Goal: Task Accomplishment & Management: Complete application form

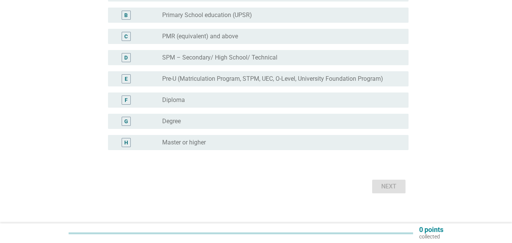
scroll to position [127, 0]
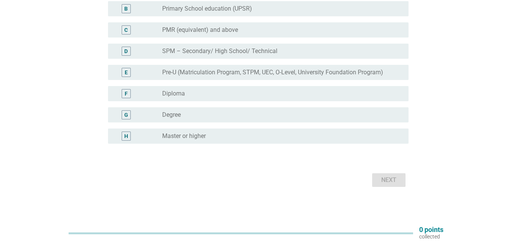
click at [125, 114] on div "G" at bounding box center [126, 115] width 4 height 8
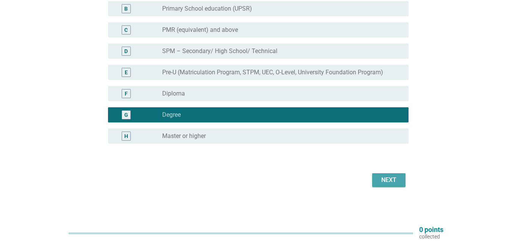
click at [385, 183] on div "Next" at bounding box center [388, 179] width 21 height 9
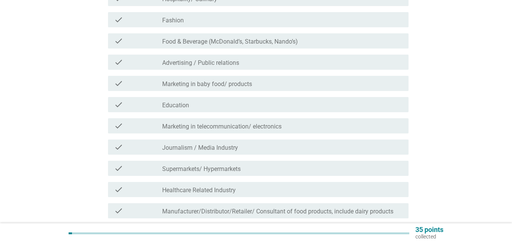
scroll to position [0, 0]
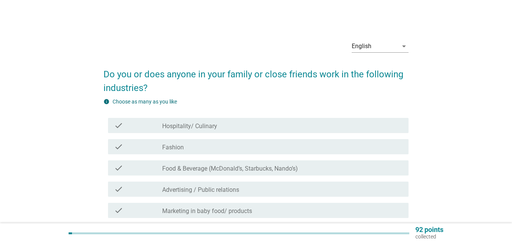
click at [285, 126] on div "check_box_outline_blank Hospitality/ Culinary" at bounding box center [282, 125] width 240 height 9
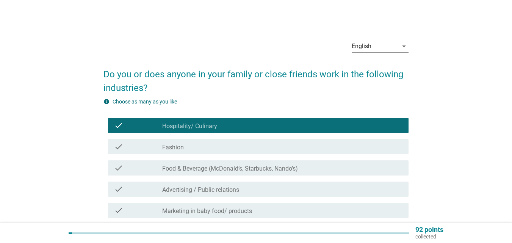
click at [285, 126] on div "check_box_outline_blank Hospitality/ Culinary" at bounding box center [282, 125] width 240 height 9
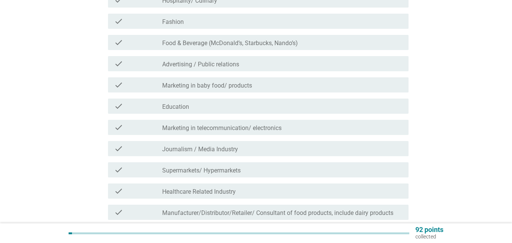
scroll to position [148, 0]
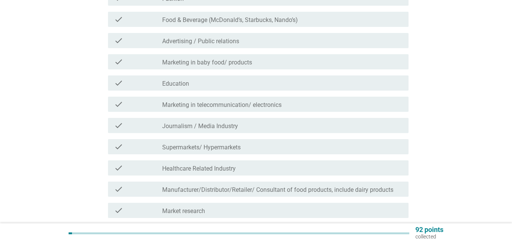
click at [313, 87] on div "check_box_outline_blank Education" at bounding box center [282, 82] width 240 height 9
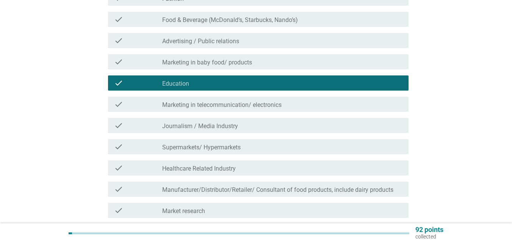
click at [309, 151] on div "check_box_outline_blank Supermarkets/ Hypermarkets" at bounding box center [282, 146] width 240 height 9
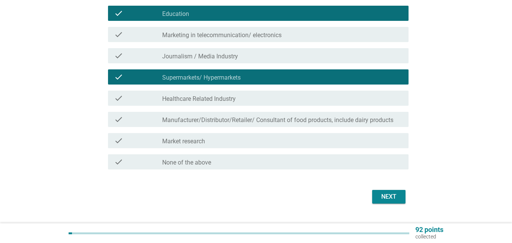
scroll to position [235, 0]
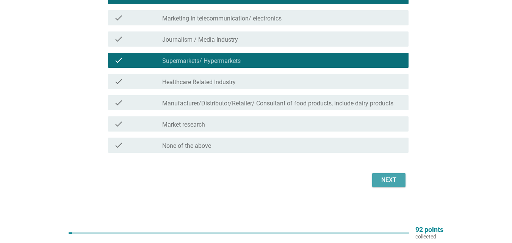
click at [394, 179] on div "Next" at bounding box center [388, 179] width 21 height 9
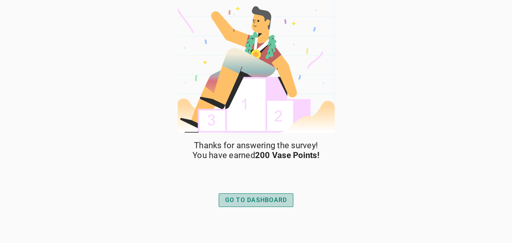
click at [272, 197] on div "GO TO DASHBOARD" at bounding box center [256, 199] width 62 height 9
click at [269, 202] on div "GO TO DASHBOARD" at bounding box center [256, 199] width 62 height 9
